Goal: Transaction & Acquisition: Purchase product/service

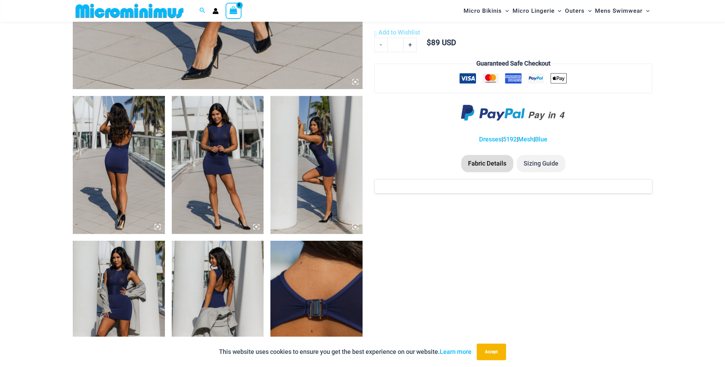
scroll to position [409, 0]
click at [128, 155] on img at bounding box center [119, 165] width 92 height 138
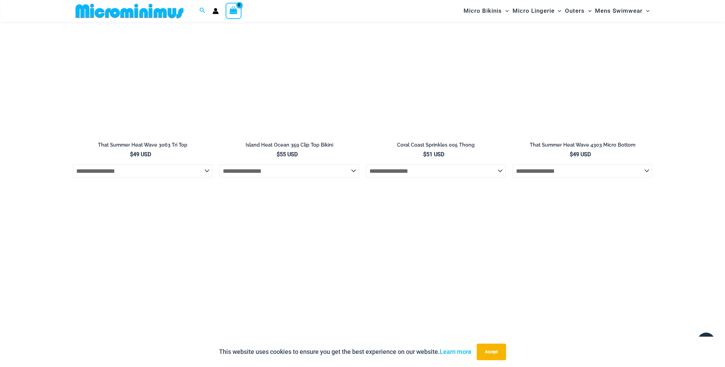
scroll to position [1582, 0]
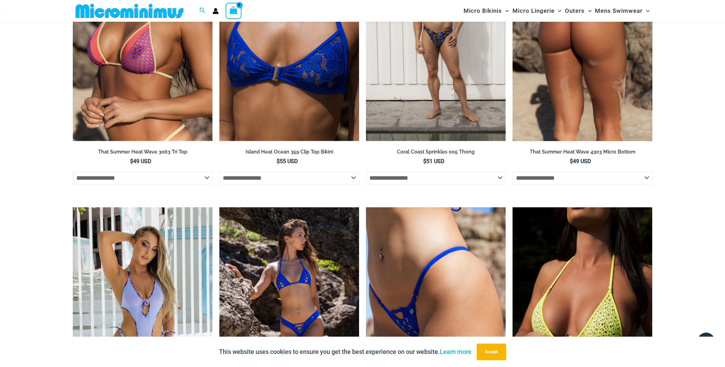
click at [543, 127] on img at bounding box center [583, 37] width 140 height 210
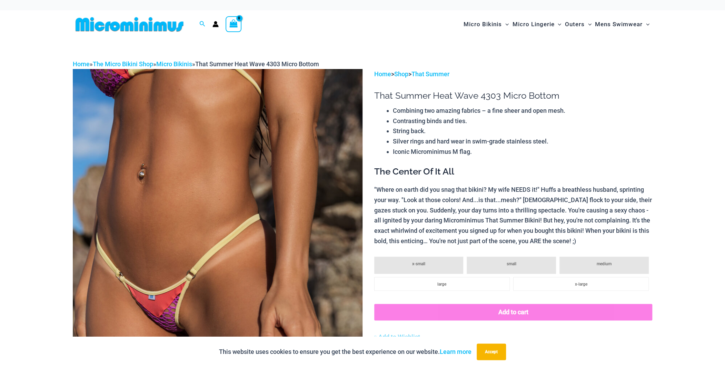
click at [309, 175] on img at bounding box center [218, 286] width 290 height 435
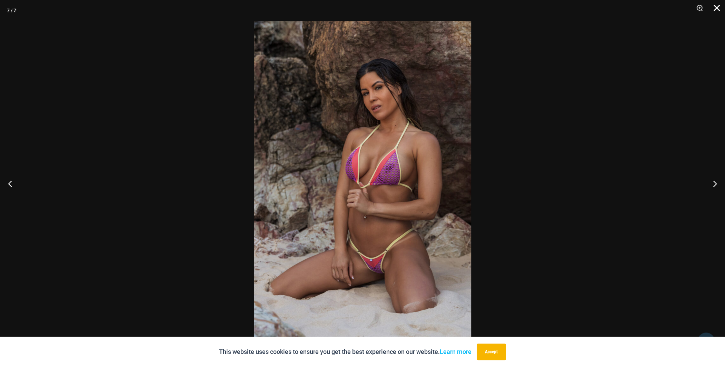
click at [716, 5] on button "Close" at bounding box center [714, 10] width 17 height 21
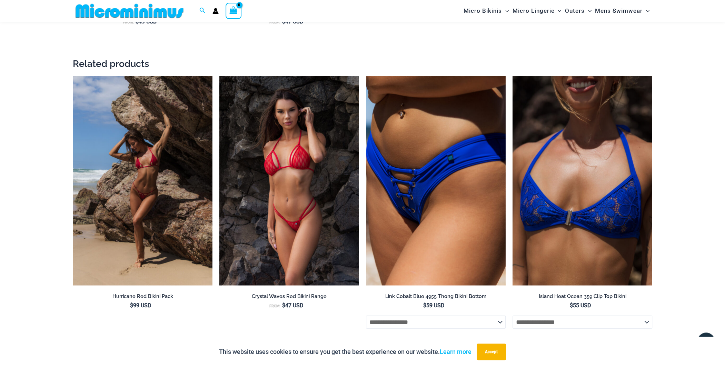
scroll to position [1030, 0]
